Goal: Navigation & Orientation: Find specific page/section

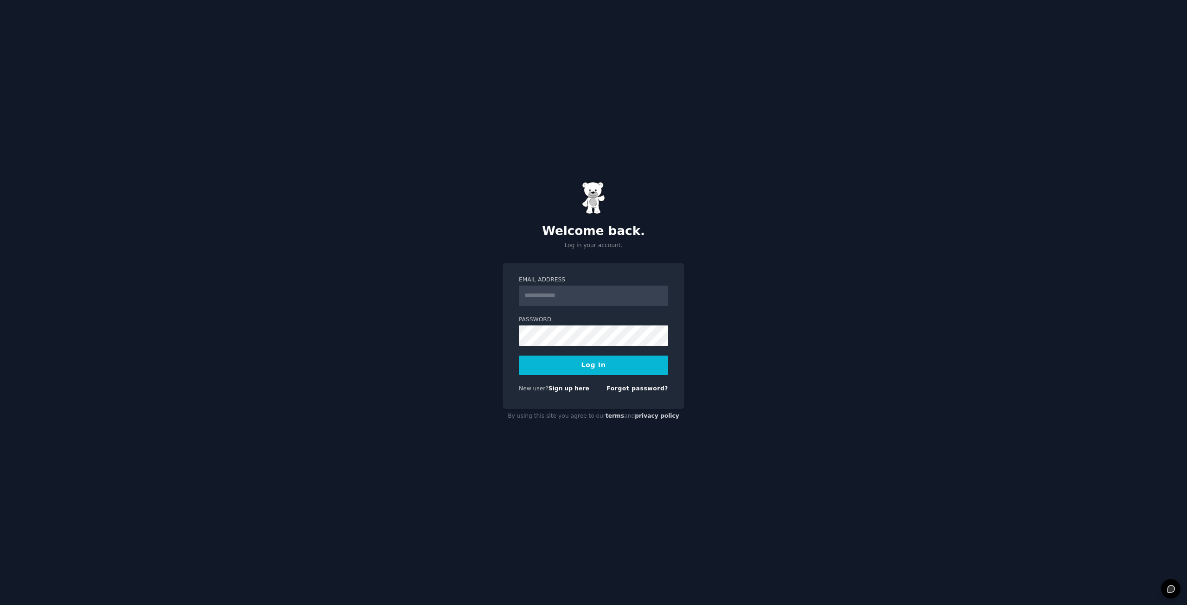
click at [572, 296] on input "Email Address" at bounding box center [593, 296] width 149 height 20
click at [724, 295] on div "Welcome back. Log in your account. Email Address Password Log In New user? Sign…" at bounding box center [593, 302] width 1187 height 605
click at [615, 288] on input "Email Address" at bounding box center [593, 296] width 149 height 20
type input "**********"
click at [519, 356] on button "Log In" at bounding box center [593, 365] width 149 height 19
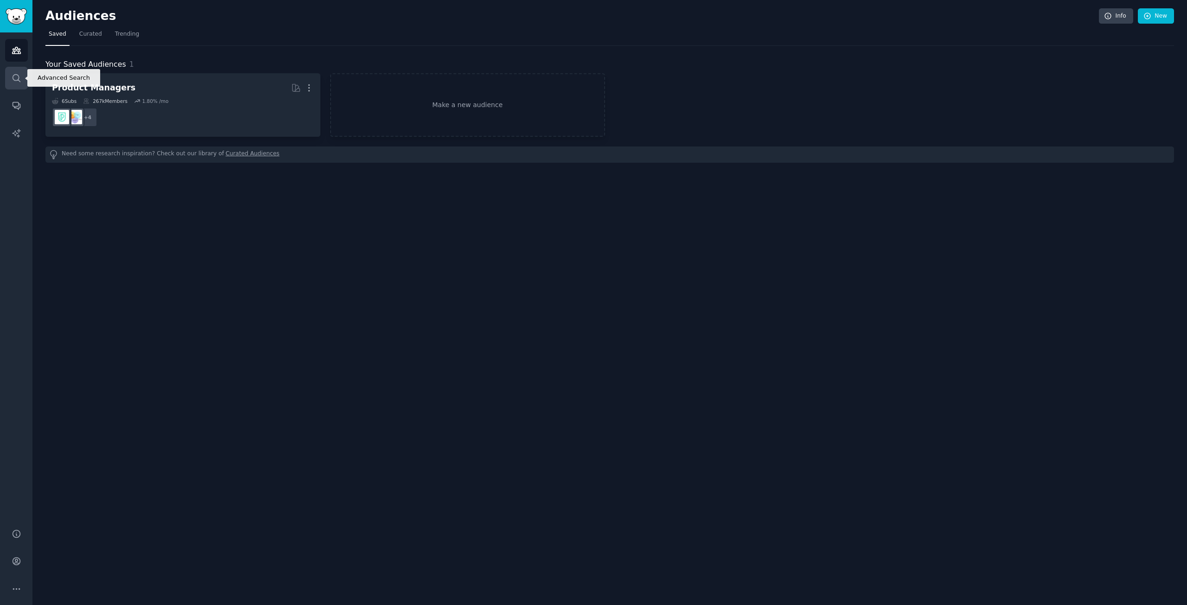
click at [18, 70] on link "Search" at bounding box center [16, 78] width 23 height 23
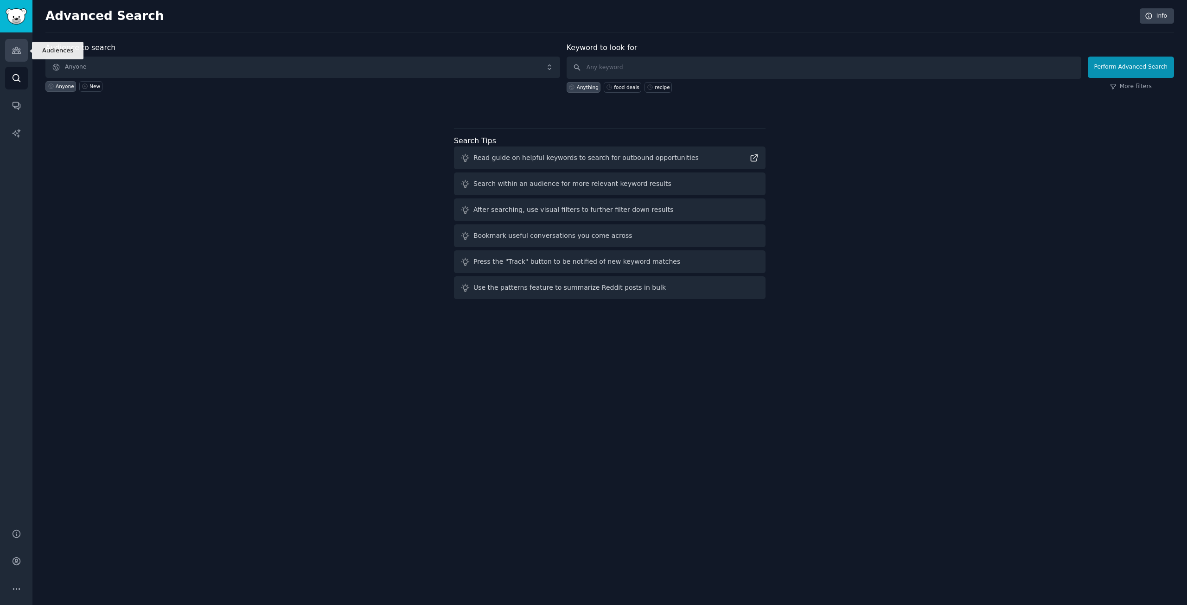
click at [15, 54] on icon "Sidebar" at bounding box center [17, 50] width 10 height 10
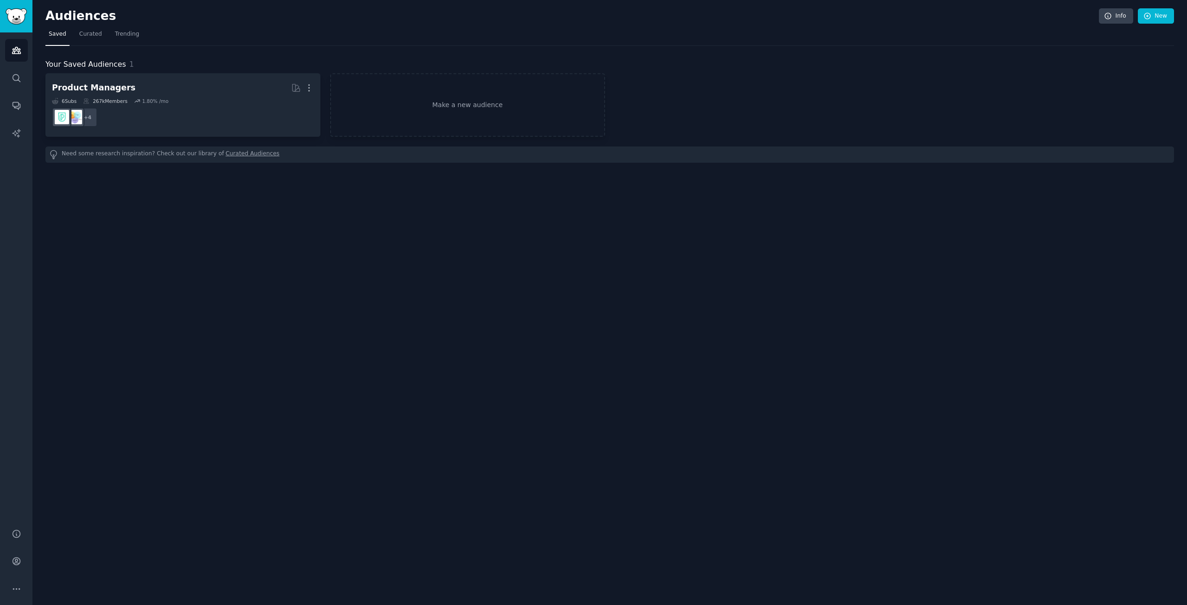
click at [192, 236] on div "Audiences Info New Saved Curated Trending Your Saved Audiences 1 Product Manage…" at bounding box center [609, 302] width 1154 height 605
click at [19, 69] on link "Search" at bounding box center [16, 78] width 23 height 23
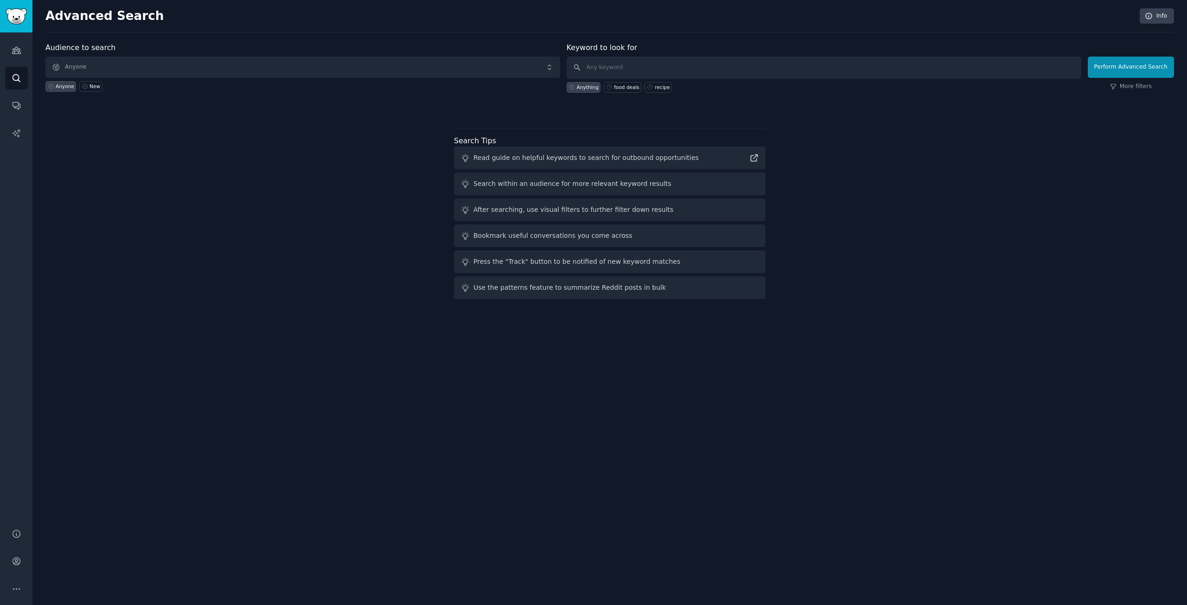
click at [455, 332] on div "Advanced Search Info Audience to search Anyone Anyone New Keyword to look for A…" at bounding box center [609, 302] width 1154 height 605
